Goal: Information Seeking & Learning: Learn about a topic

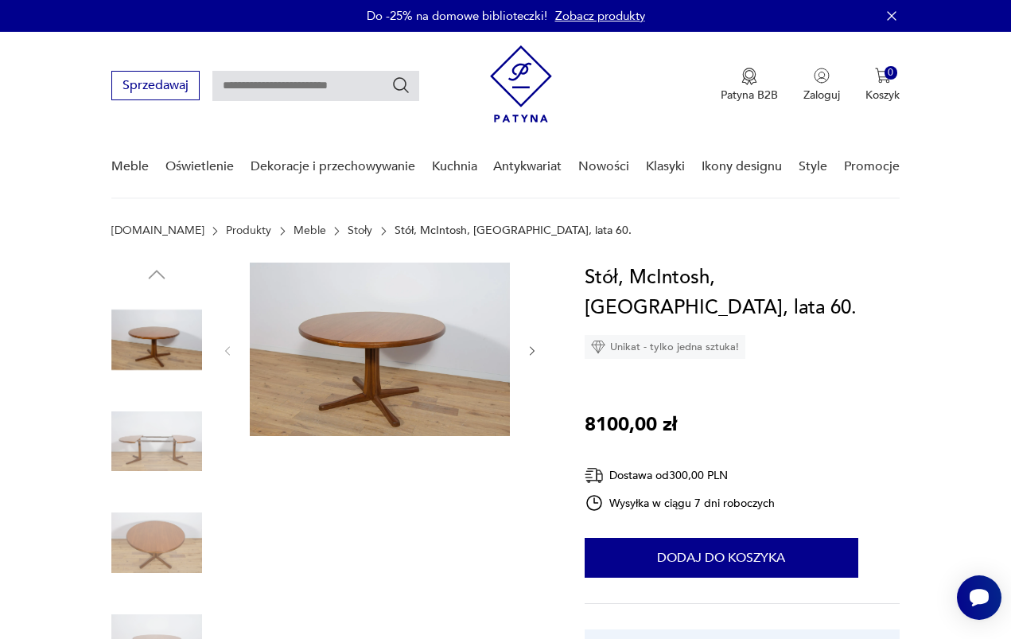
click at [185, 444] on img at bounding box center [156, 441] width 91 height 91
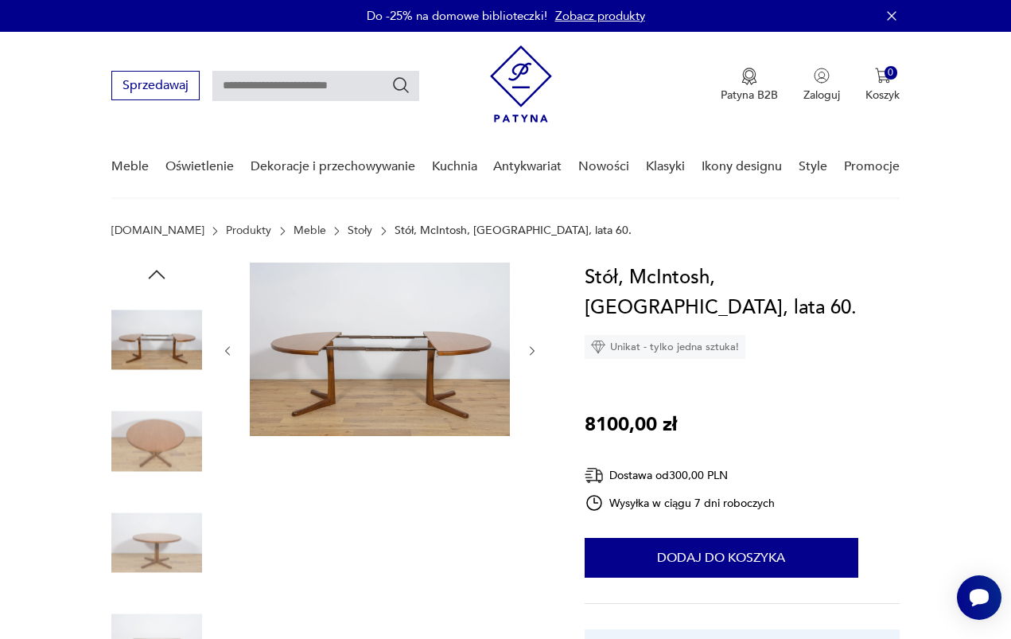
click at [181, 500] on img at bounding box center [156, 542] width 91 height 91
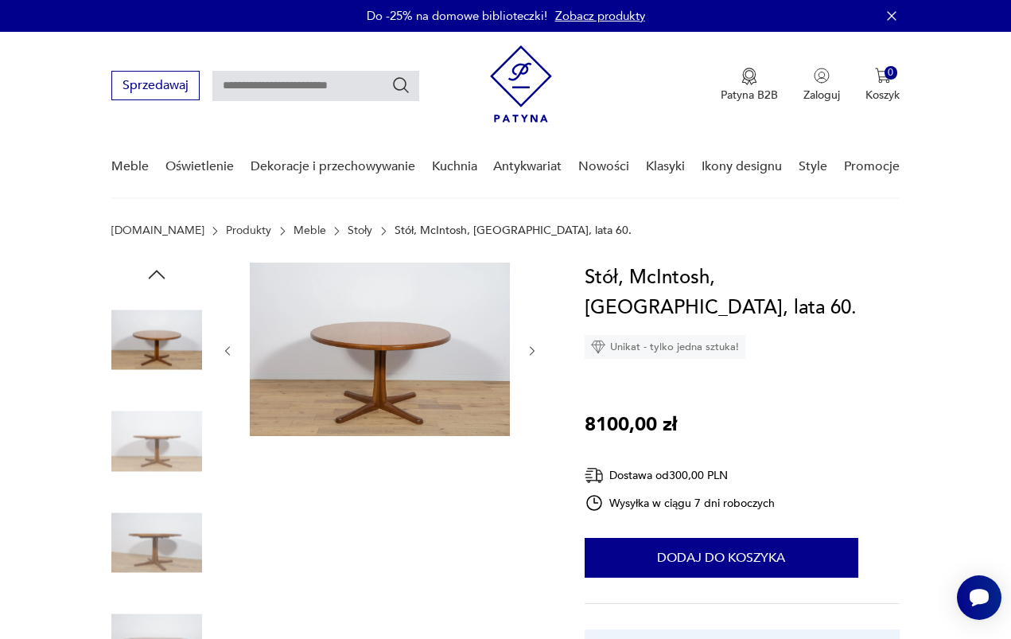
click at [176, 512] on img at bounding box center [156, 542] width 91 height 91
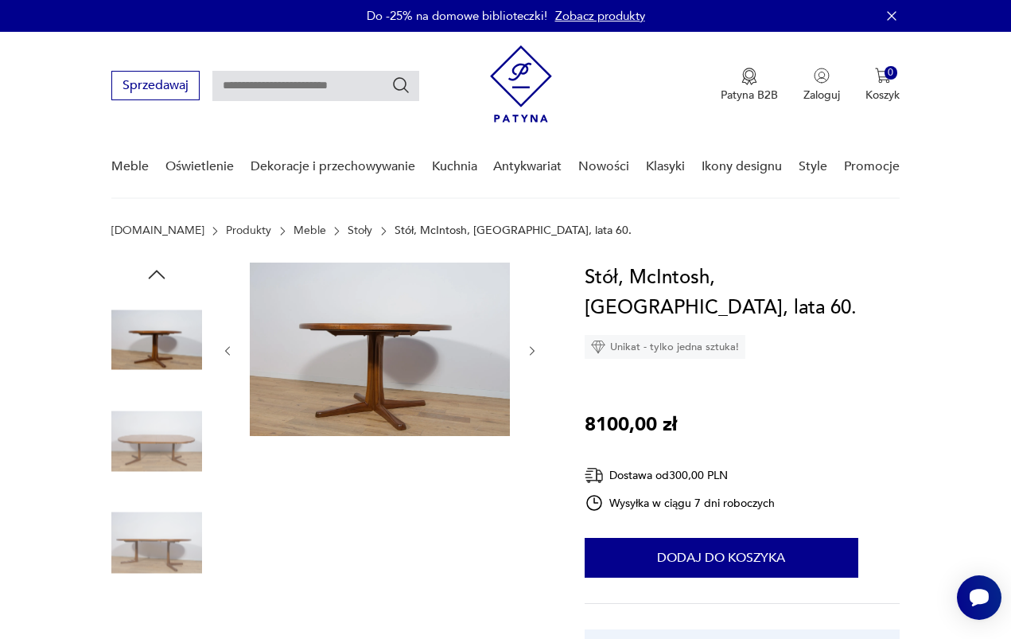
click at [170, 539] on img at bounding box center [156, 542] width 91 height 91
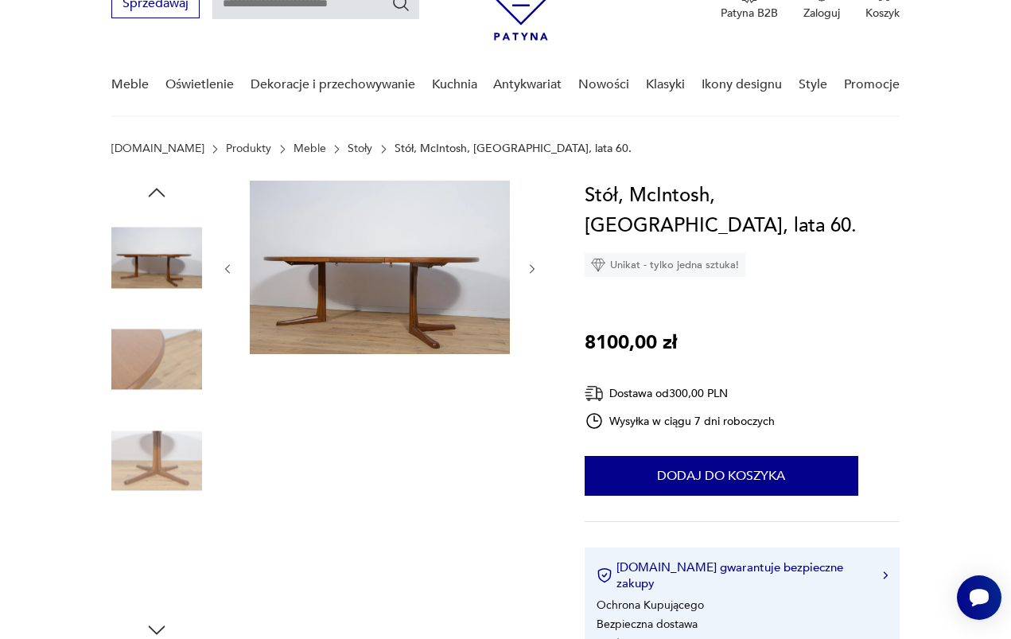
scroll to position [115, 0]
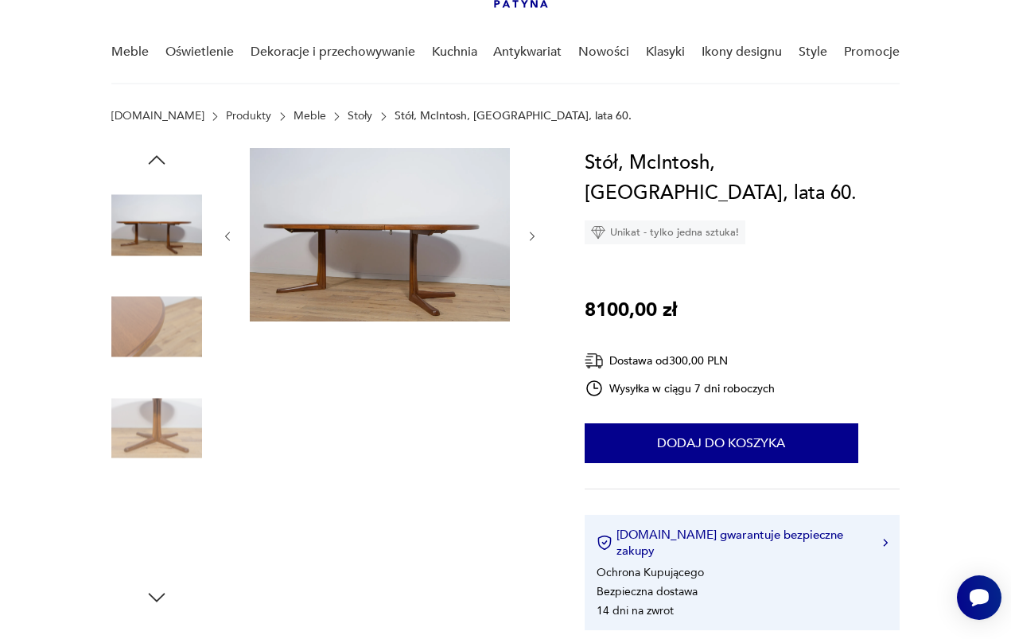
click at [169, 514] on img at bounding box center [156, 530] width 91 height 91
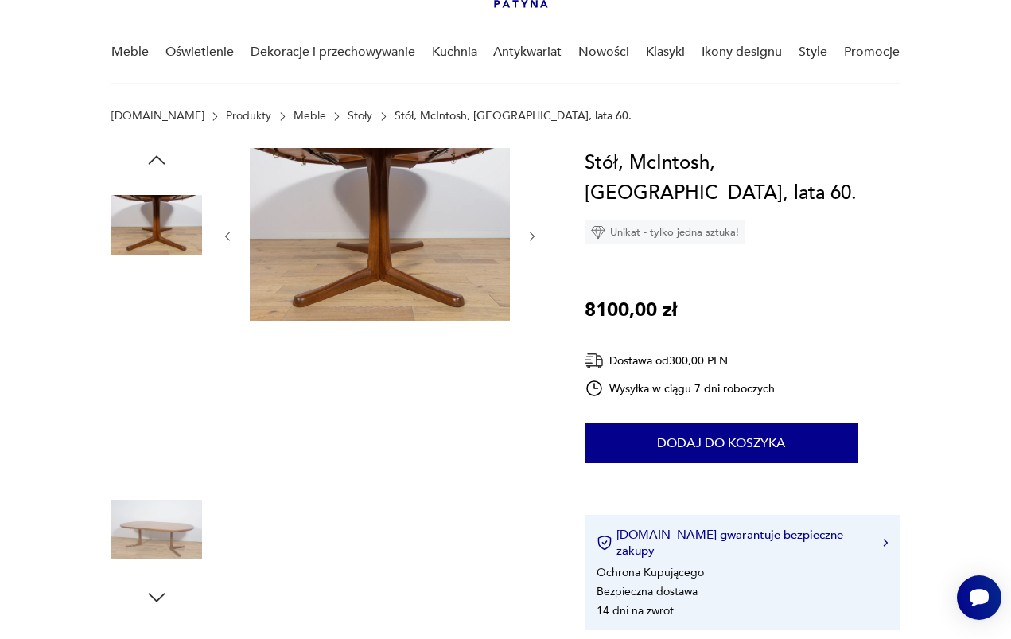
click at [170, 336] on img at bounding box center [156, 327] width 91 height 91
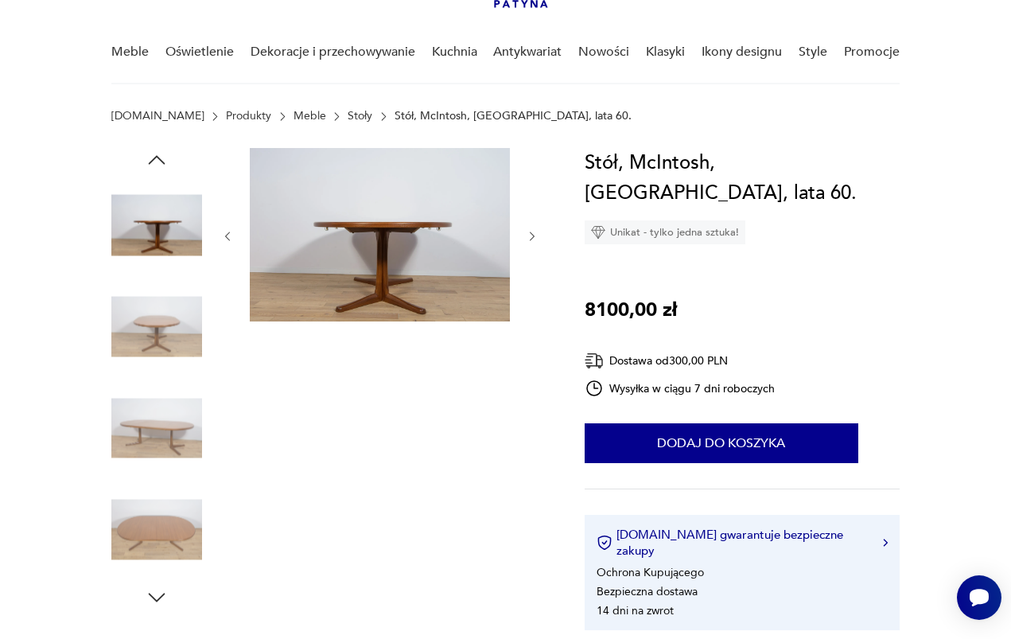
click at [170, 395] on img at bounding box center [156, 428] width 91 height 91
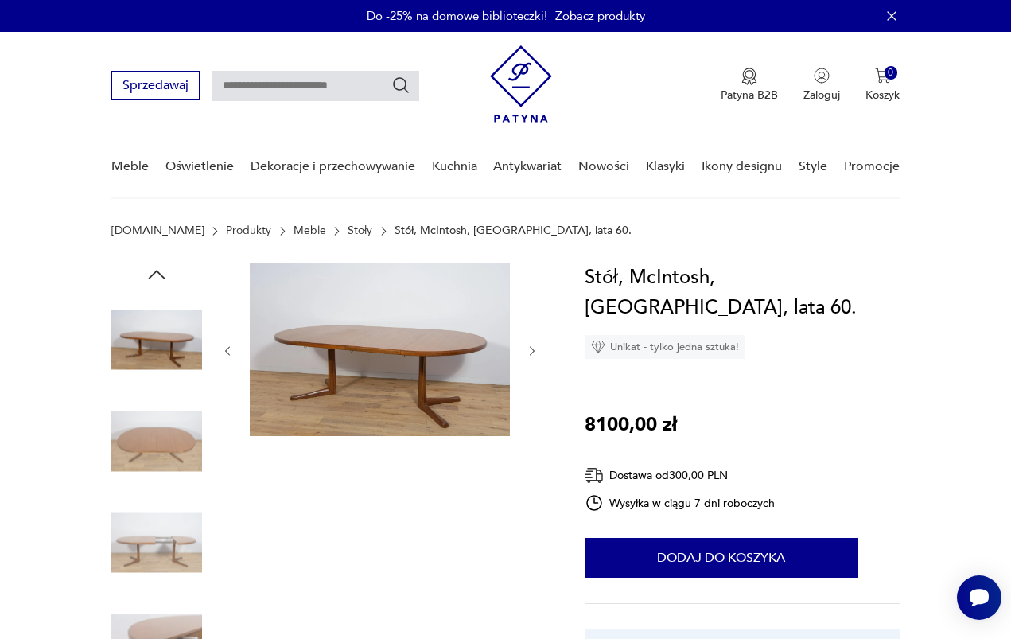
scroll to position [0, 0]
click at [348, 236] on link "Stoły" at bounding box center [360, 230] width 25 height 13
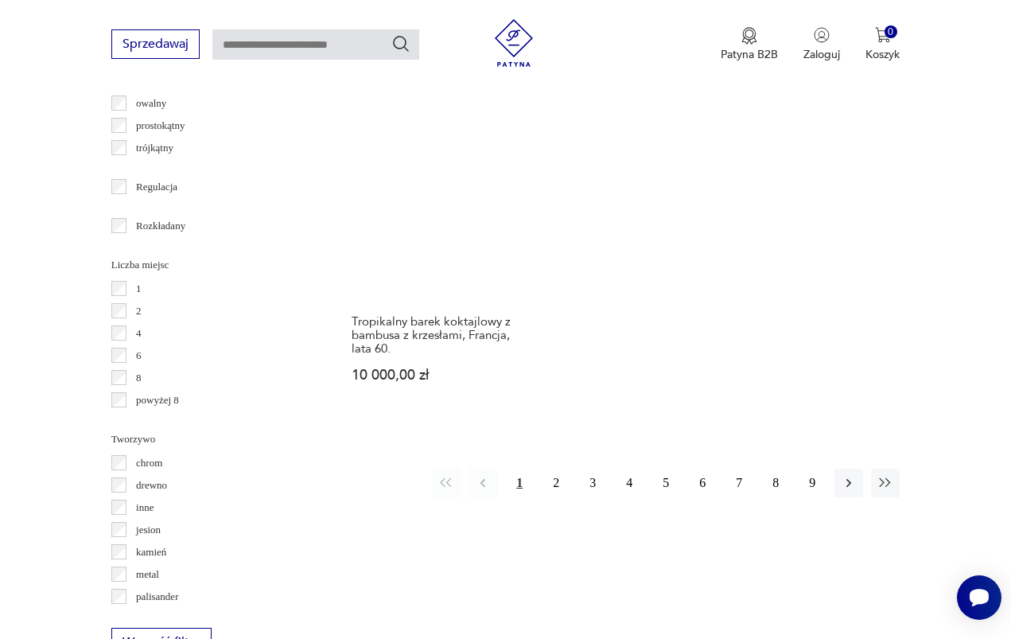
scroll to position [2172, 0]
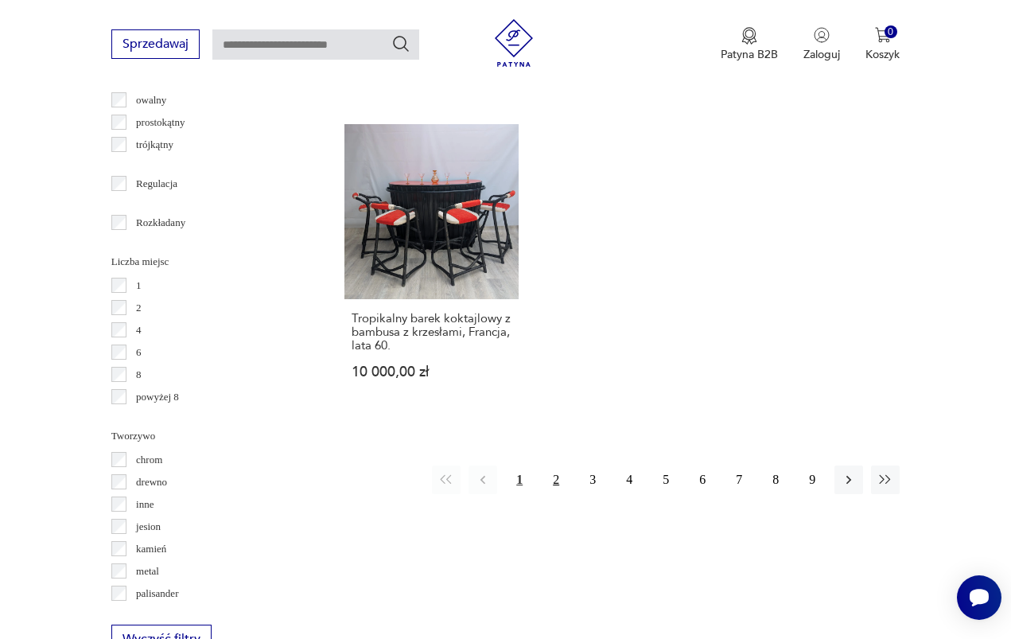
click at [560, 494] on button "2" at bounding box center [556, 479] width 29 height 29
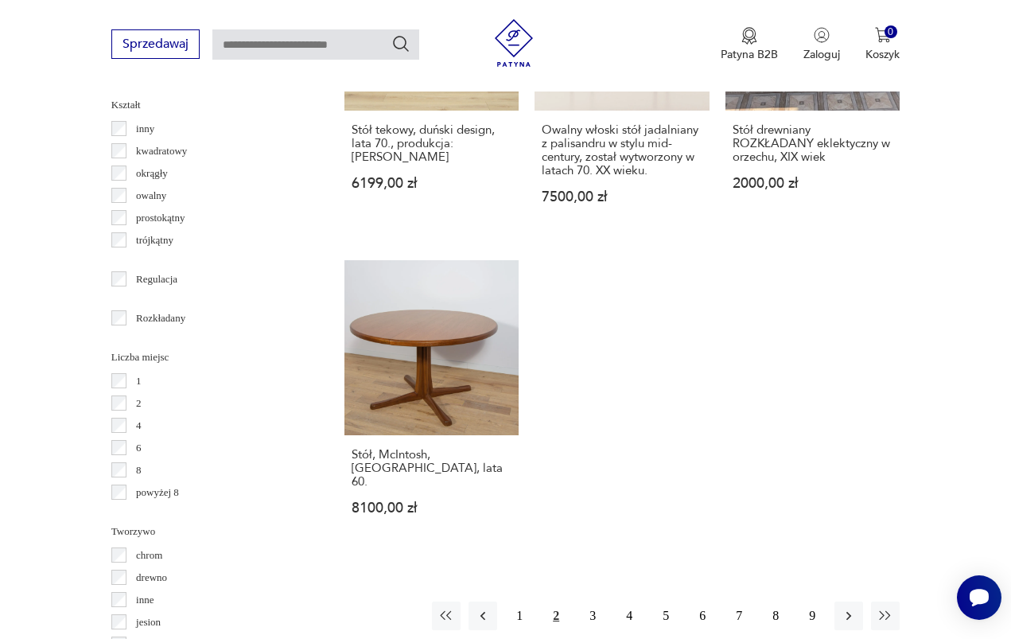
scroll to position [2206, 0]
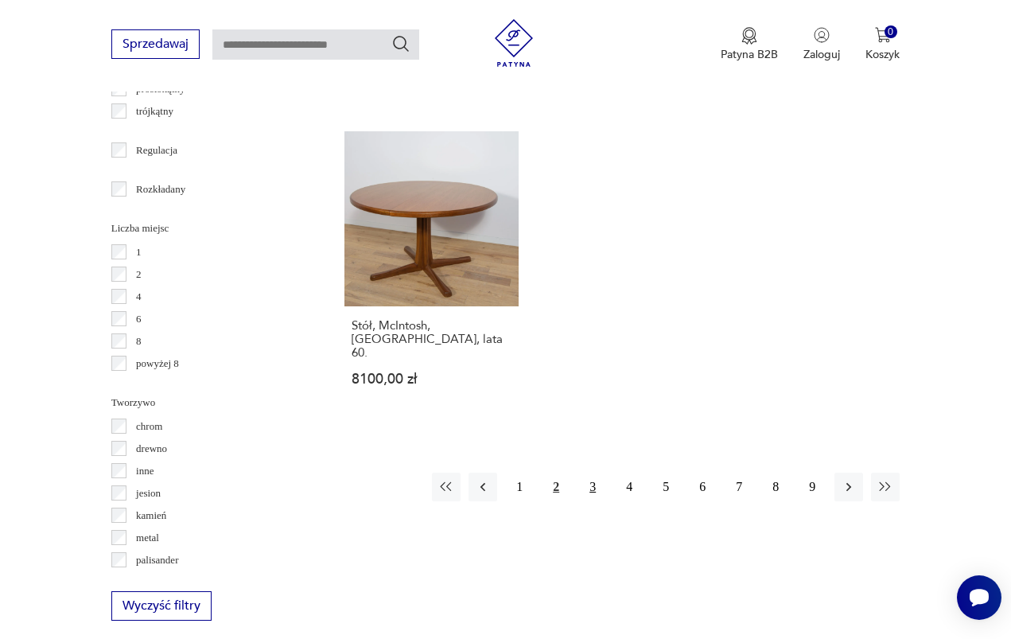
click at [593, 495] on button "3" at bounding box center [592, 487] width 29 height 29
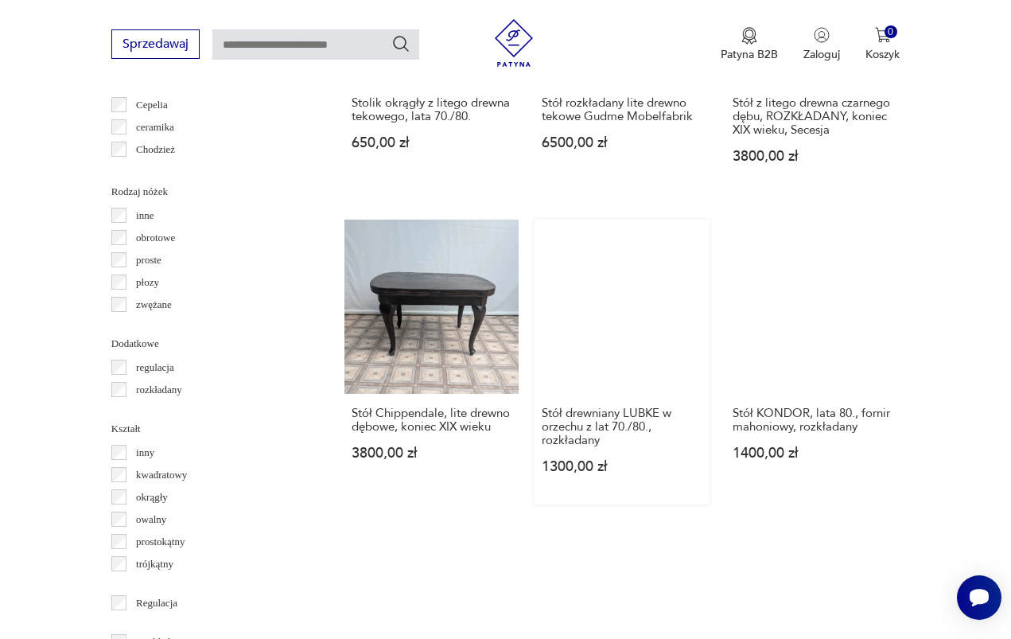
scroll to position [2188, 0]
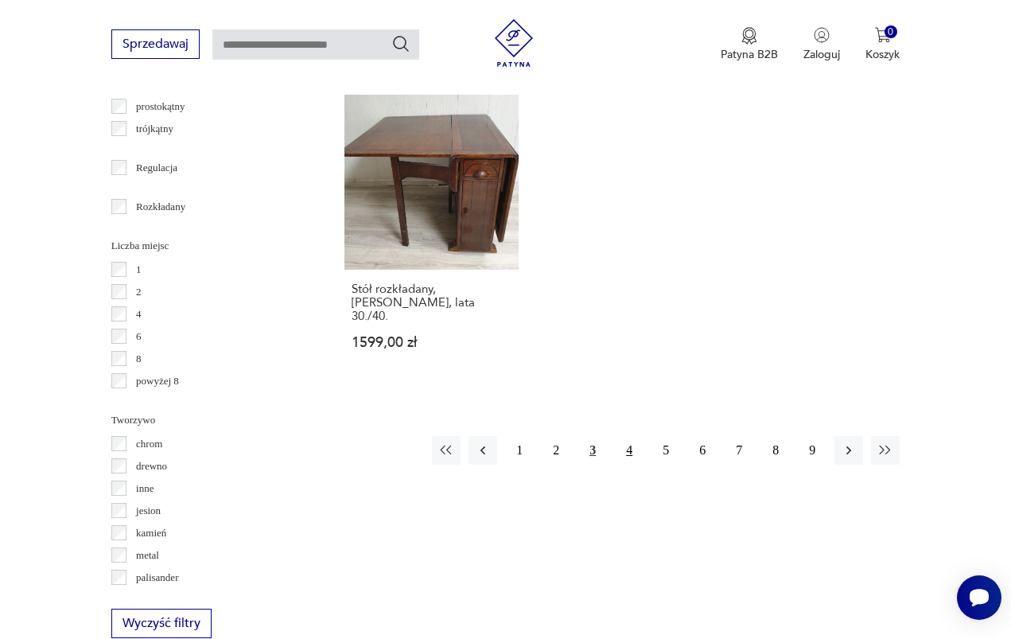
click at [635, 465] on button "4" at bounding box center [629, 450] width 29 height 29
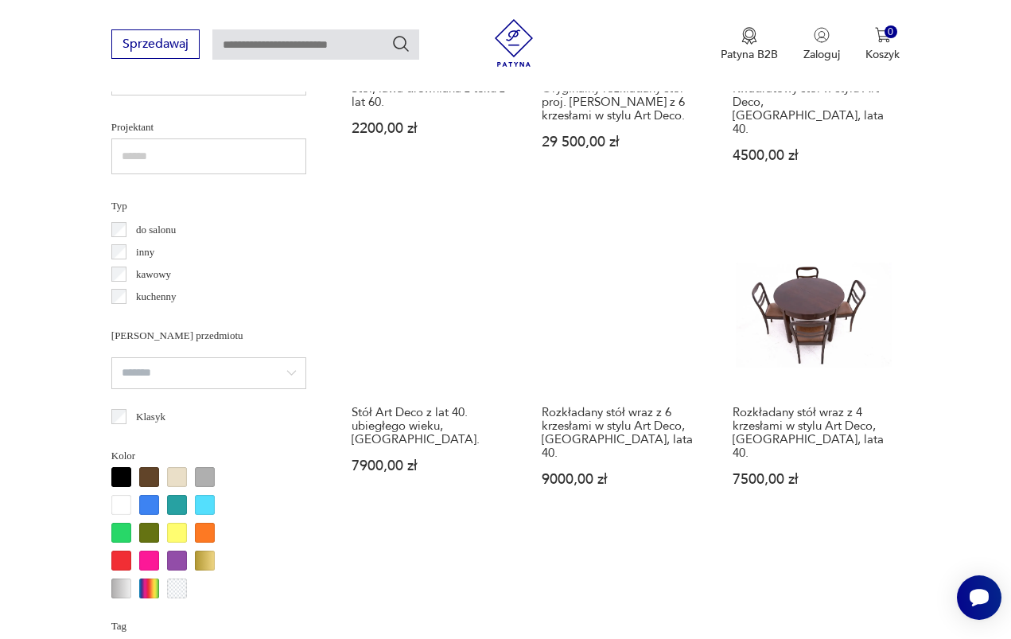
scroll to position [899, 0]
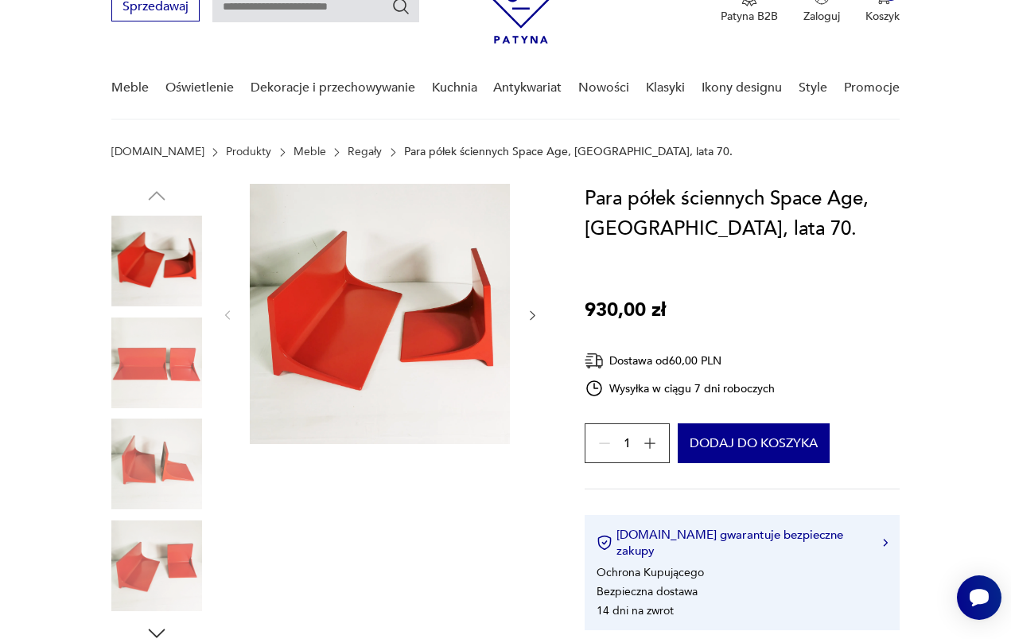
scroll to position [77, 0]
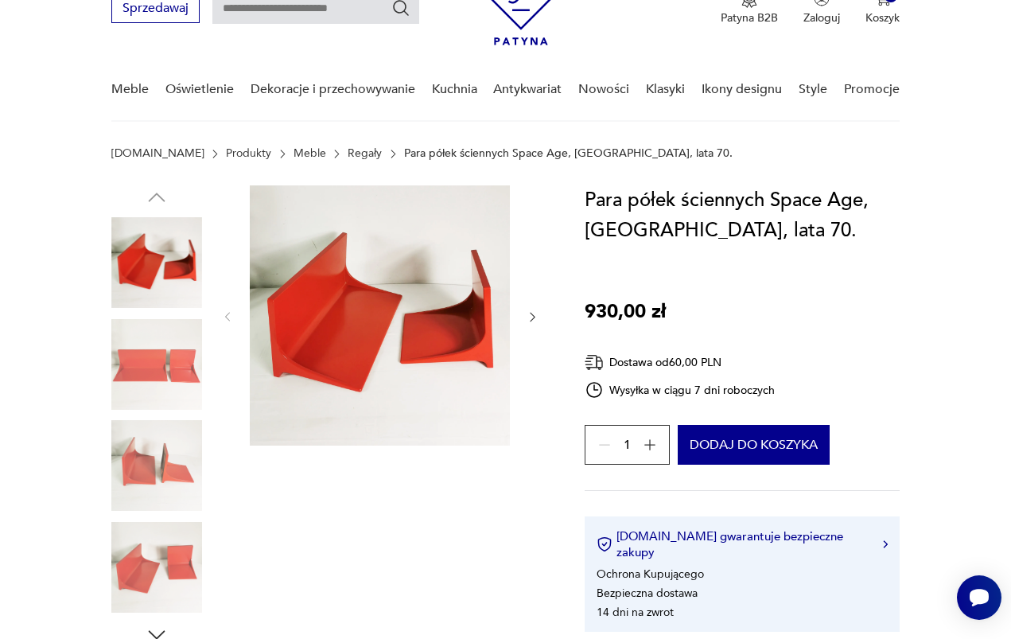
click at [140, 567] on img at bounding box center [156, 567] width 91 height 91
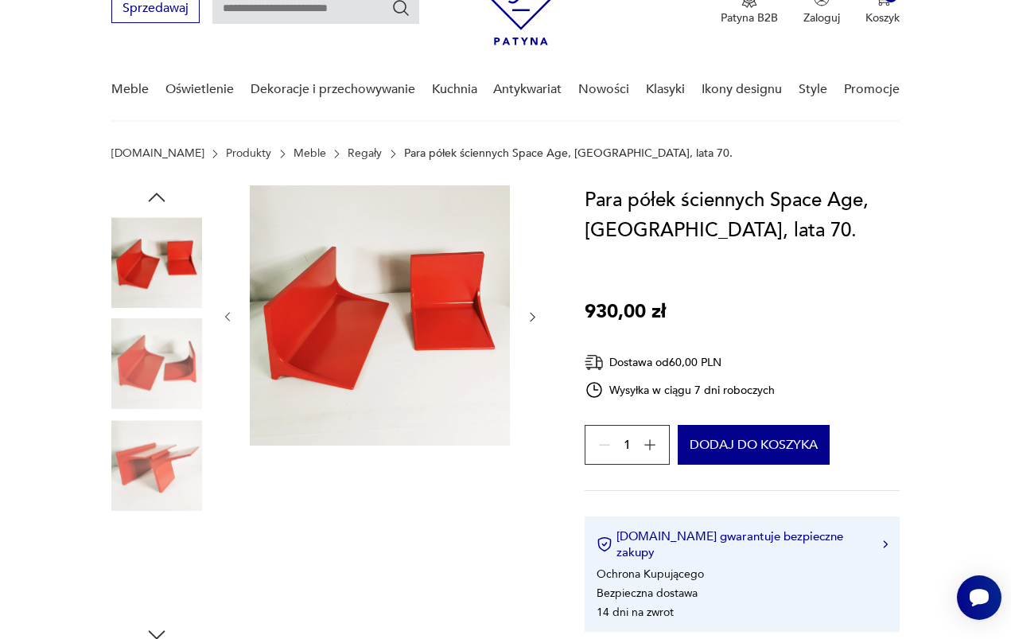
click at [160, 439] on img at bounding box center [156, 465] width 91 height 91
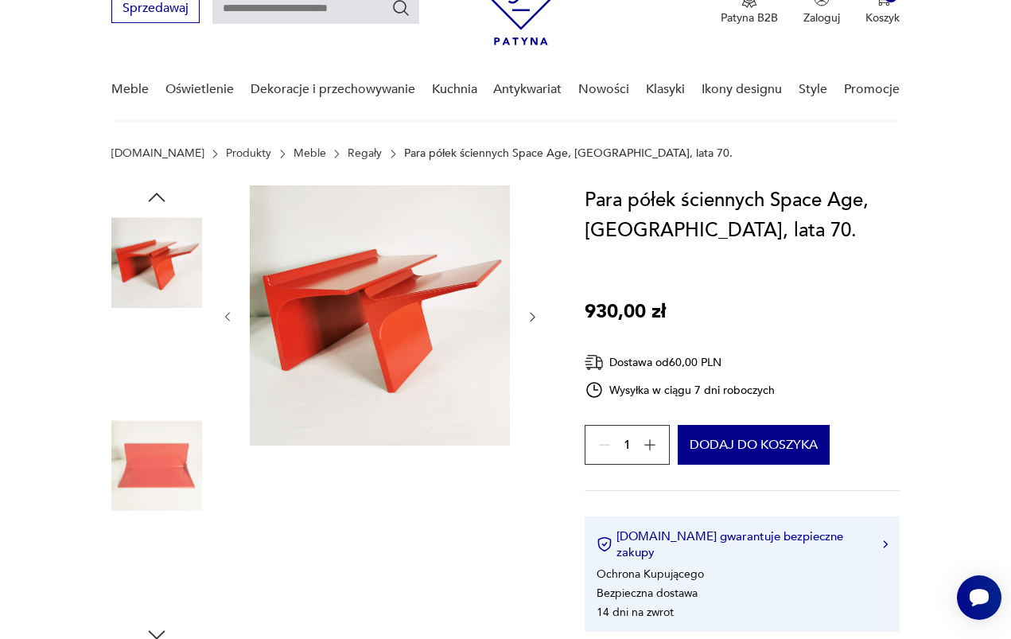
click at [157, 443] on img at bounding box center [156, 465] width 91 height 91
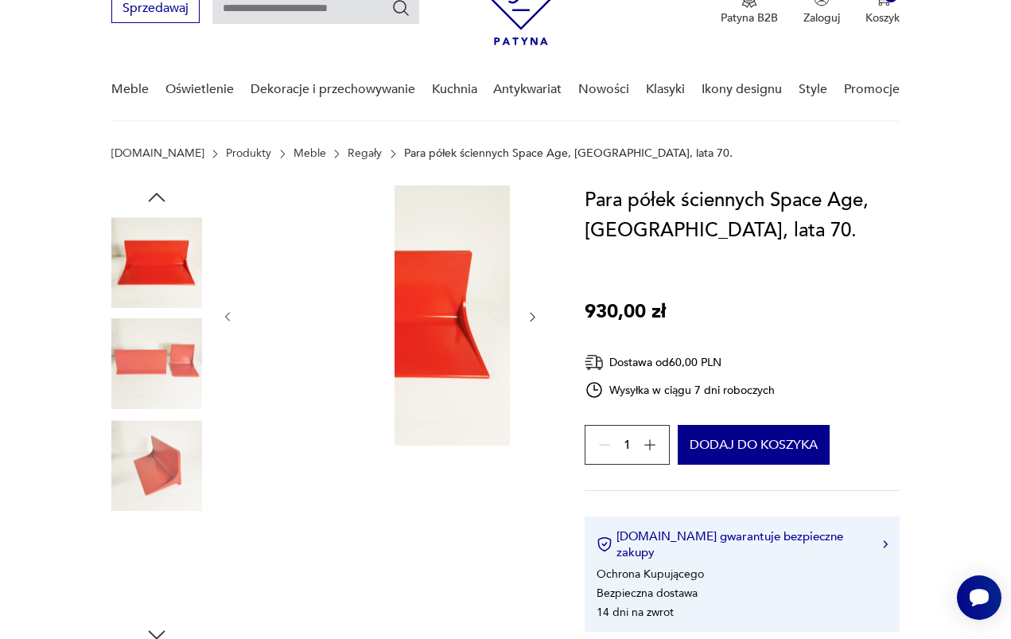
click at [157, 443] on img at bounding box center [156, 465] width 91 height 91
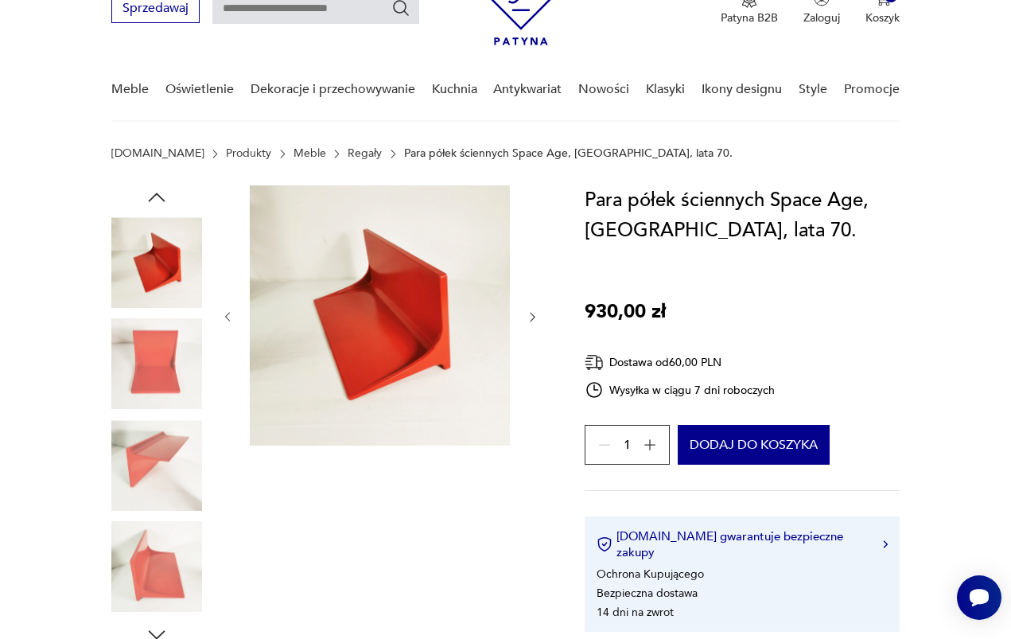
click at [160, 372] on img at bounding box center [156, 364] width 91 height 91
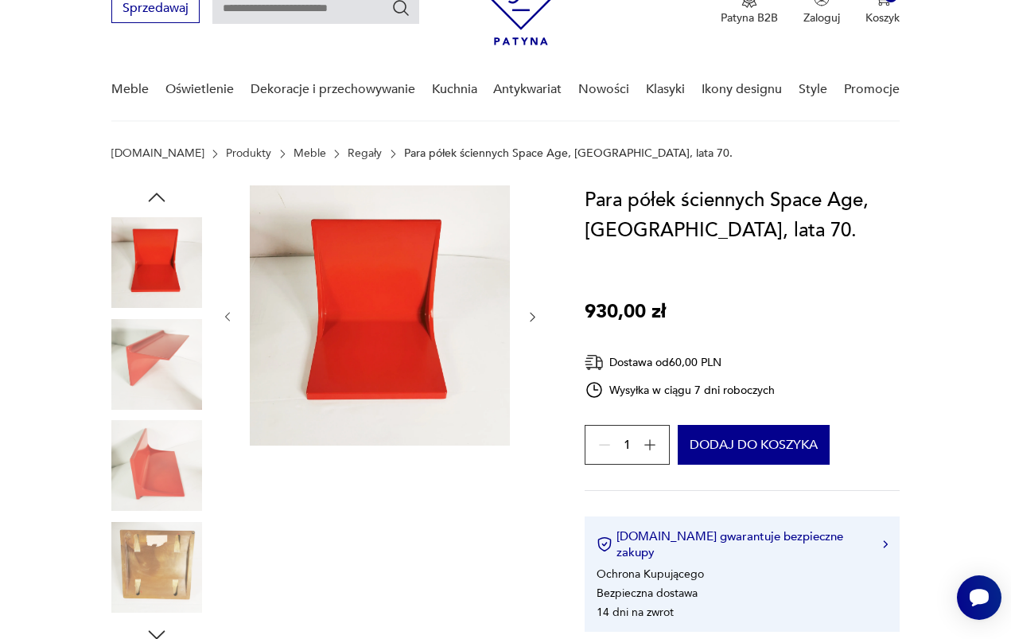
click at [167, 429] on img at bounding box center [156, 465] width 91 height 91
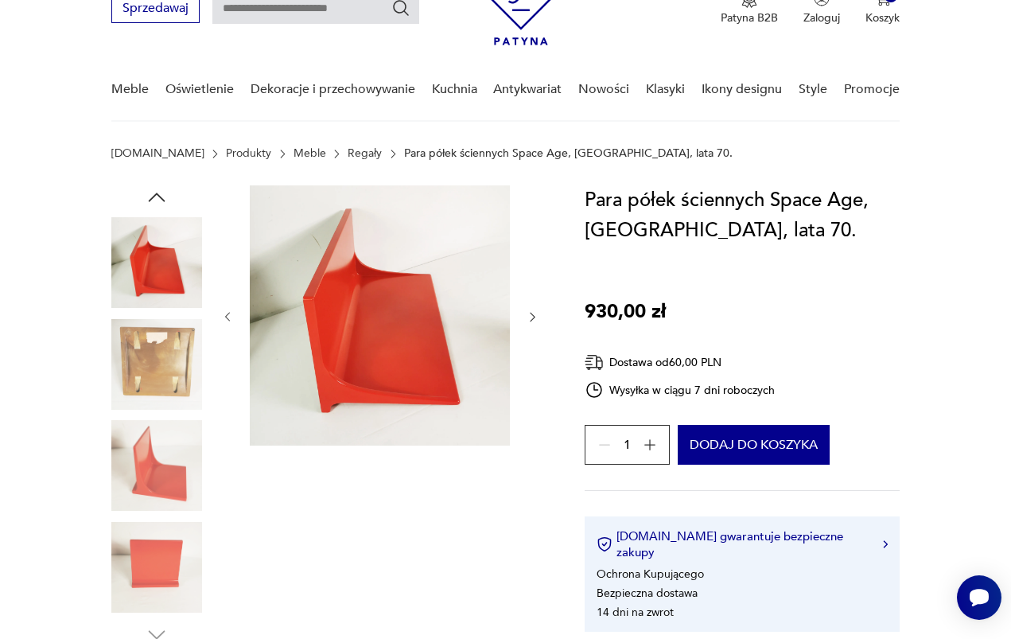
click at [165, 489] on img at bounding box center [156, 465] width 91 height 91
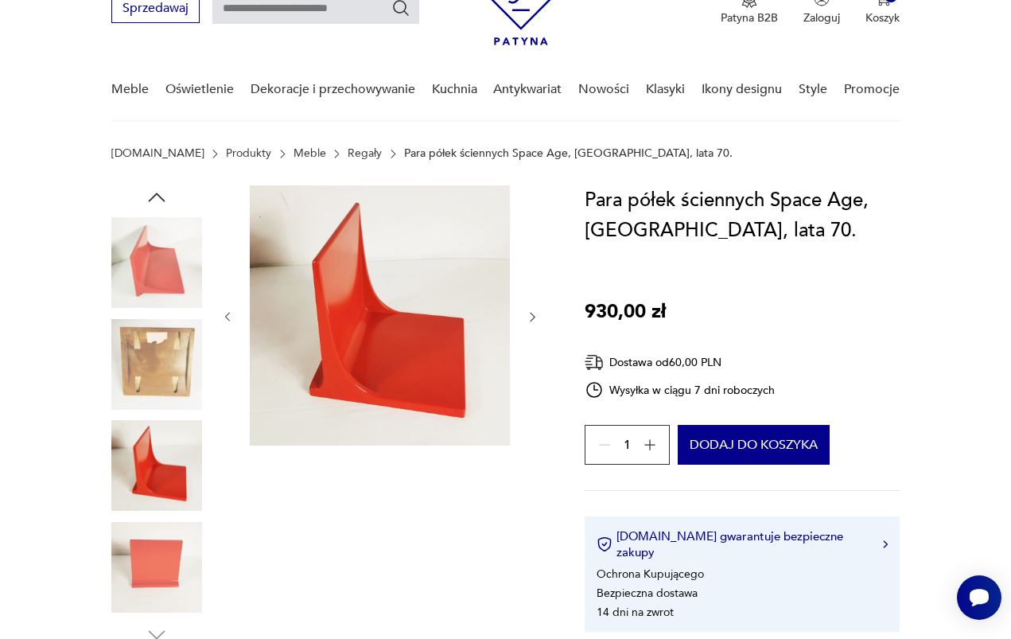
click at [169, 380] on img at bounding box center [156, 364] width 91 height 91
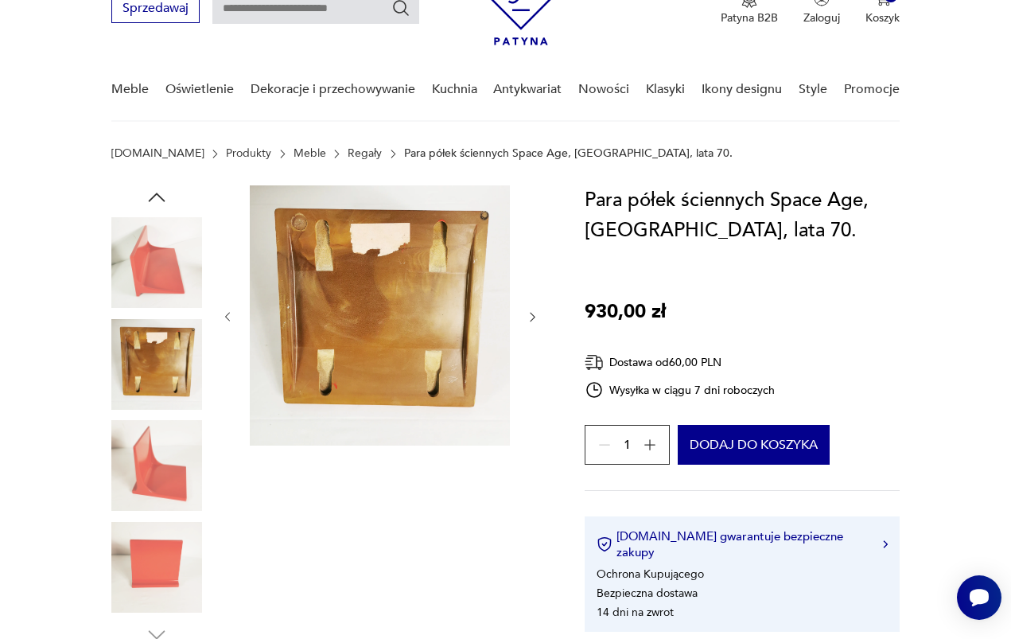
click at [186, 515] on div at bounding box center [156, 416] width 91 height 398
click at [181, 533] on img at bounding box center [156, 567] width 91 height 91
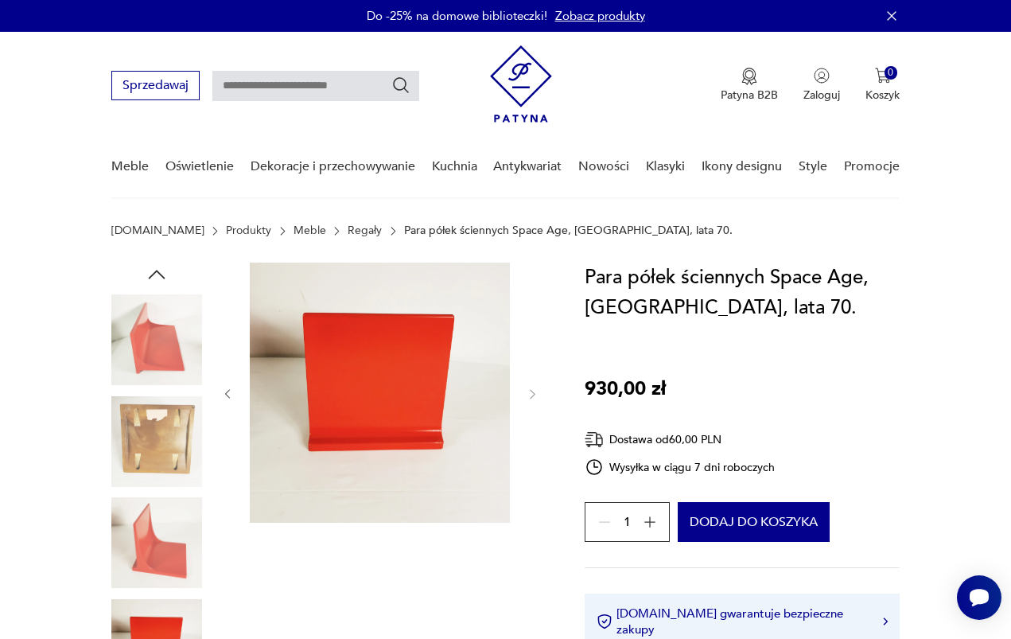
scroll to position [0, 0]
